Goal: Contribute content: Contribute content

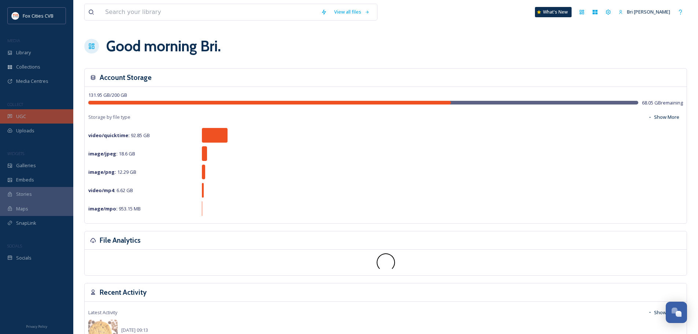
click at [18, 116] on span "UGC" at bounding box center [21, 116] width 10 height 7
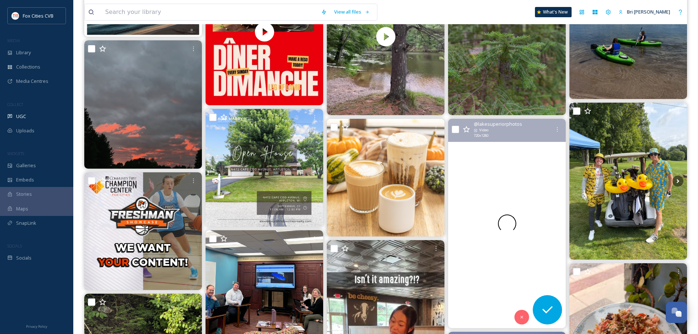
scroll to position [183, 0]
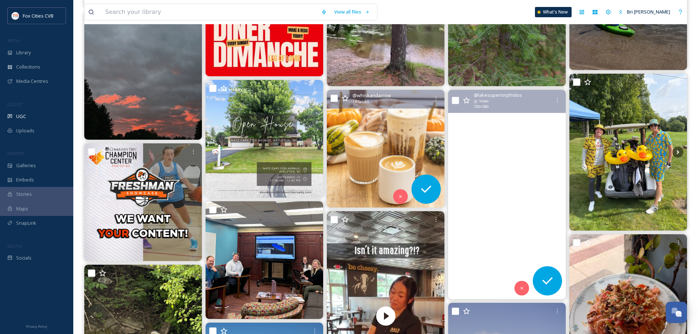
click at [381, 138] on img at bounding box center [386, 149] width 118 height 118
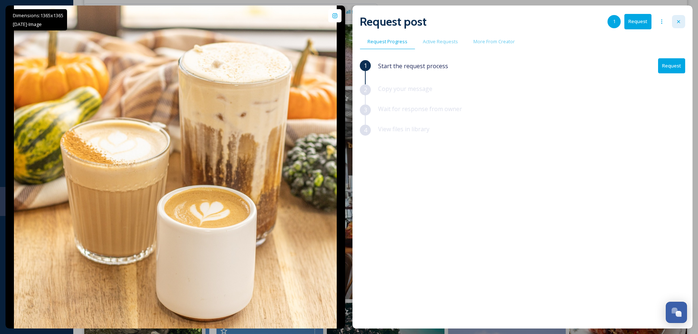
click at [677, 20] on icon at bounding box center [679, 22] width 6 height 6
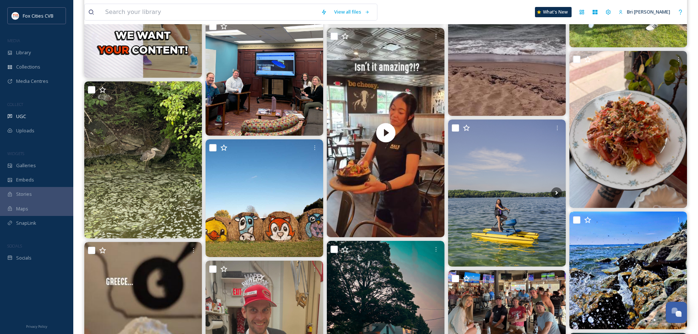
scroll to position [147, 0]
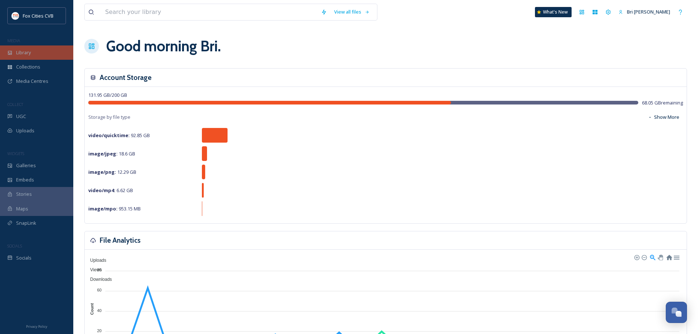
click at [25, 48] on div "Library" at bounding box center [36, 52] width 73 height 14
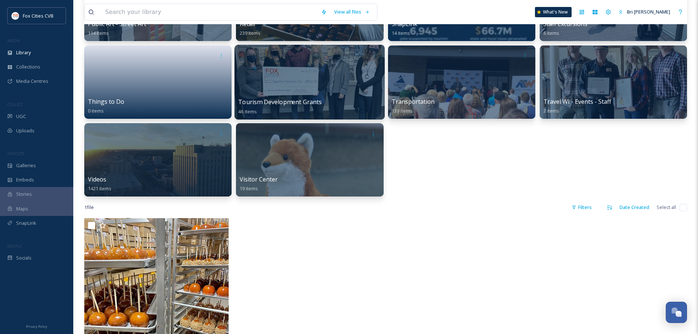
scroll to position [513, 0]
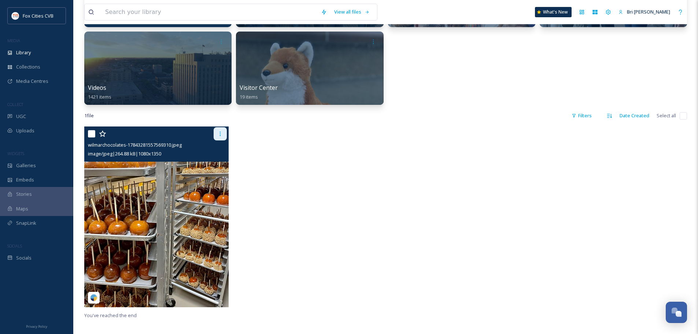
click at [224, 129] on div at bounding box center [220, 133] width 13 height 13
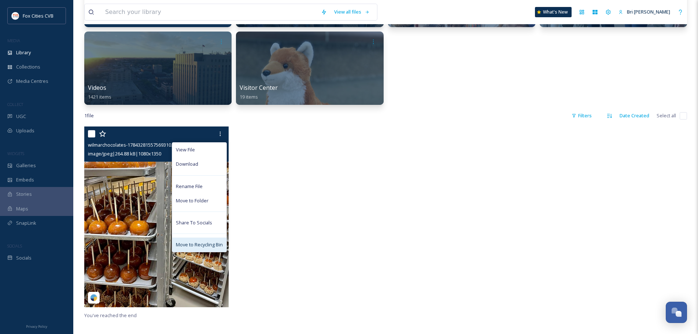
click at [199, 248] on div "Move to Recycling Bin" at bounding box center [199, 244] width 54 height 14
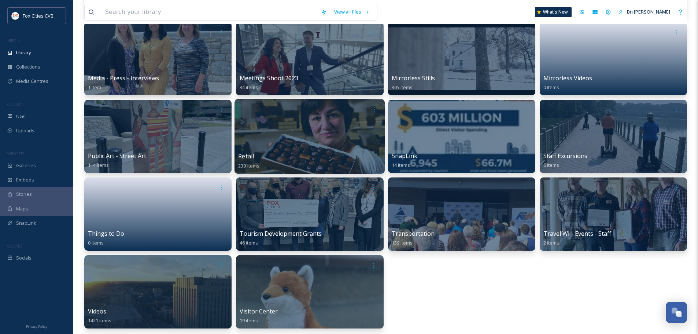
scroll to position [293, 0]
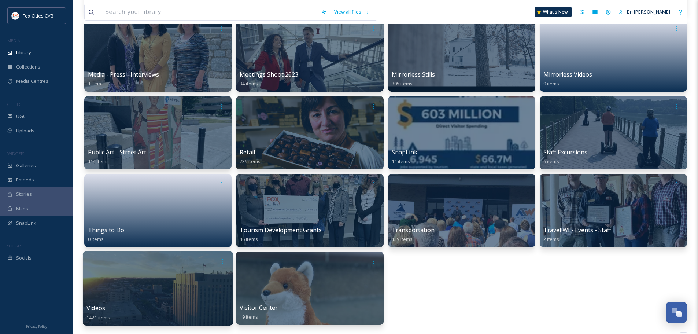
click at [154, 280] on div at bounding box center [158, 288] width 150 height 75
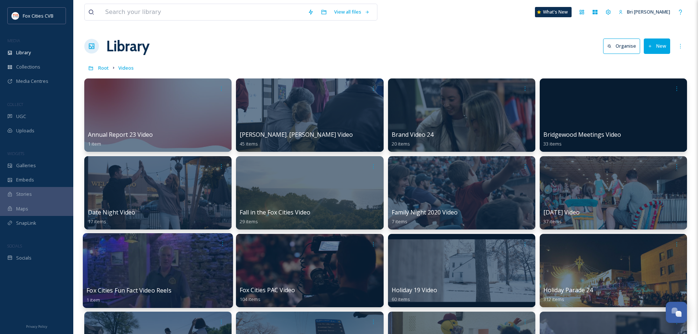
click at [187, 266] on div at bounding box center [158, 270] width 150 height 75
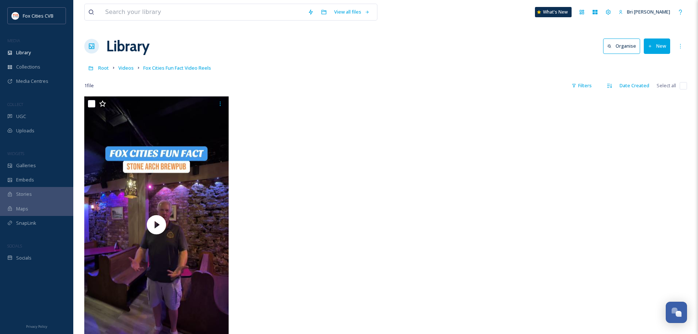
click at [661, 49] on button "New" at bounding box center [657, 45] width 26 height 15
click at [653, 66] on span "File Upload" at bounding box center [654, 63] width 24 height 7
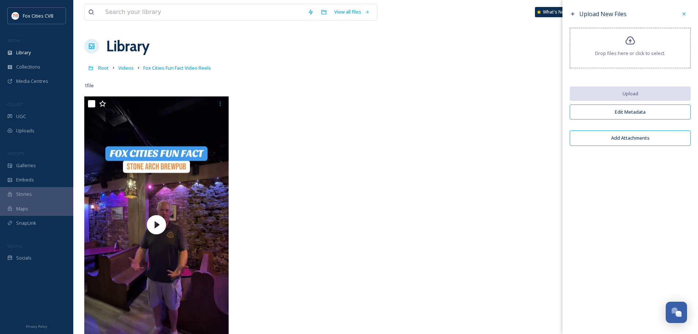
click at [641, 47] on div "Drop files here or click to select." at bounding box center [630, 48] width 121 height 40
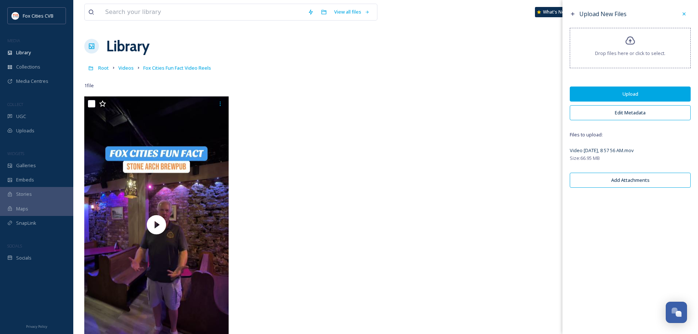
click at [626, 113] on button "Edit Metadata" at bounding box center [630, 112] width 121 height 15
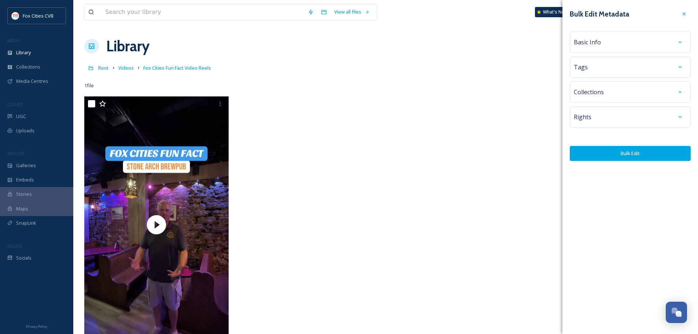
click at [600, 38] on div "Basic Info" at bounding box center [630, 42] width 113 height 13
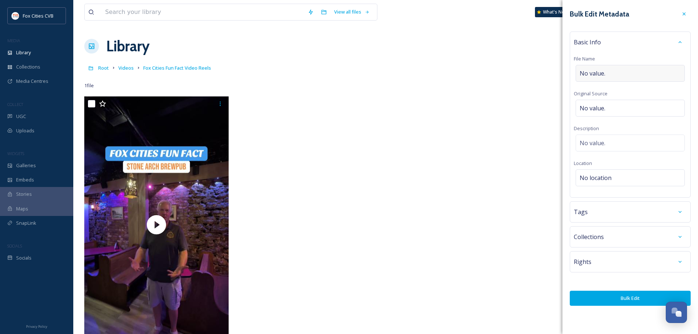
click at [606, 71] on div "No value." at bounding box center [630, 73] width 109 height 17
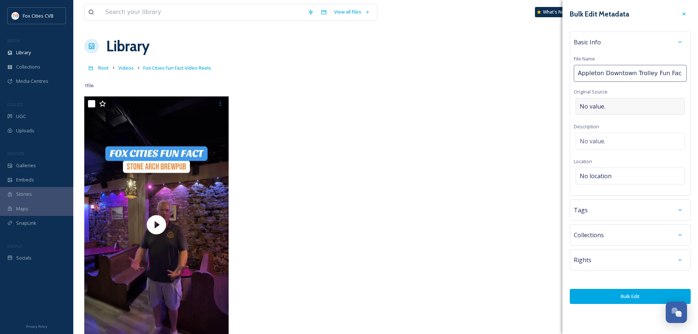
type input "Appleton Downtown Trolley Fun Fact"
click at [656, 291] on button "Bulk Edit" at bounding box center [630, 296] width 121 height 15
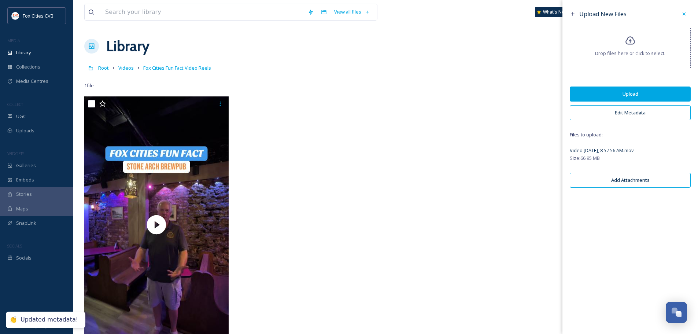
click at [628, 94] on button "Upload" at bounding box center [630, 93] width 121 height 15
